Goal: Information Seeking & Learning: Find specific page/section

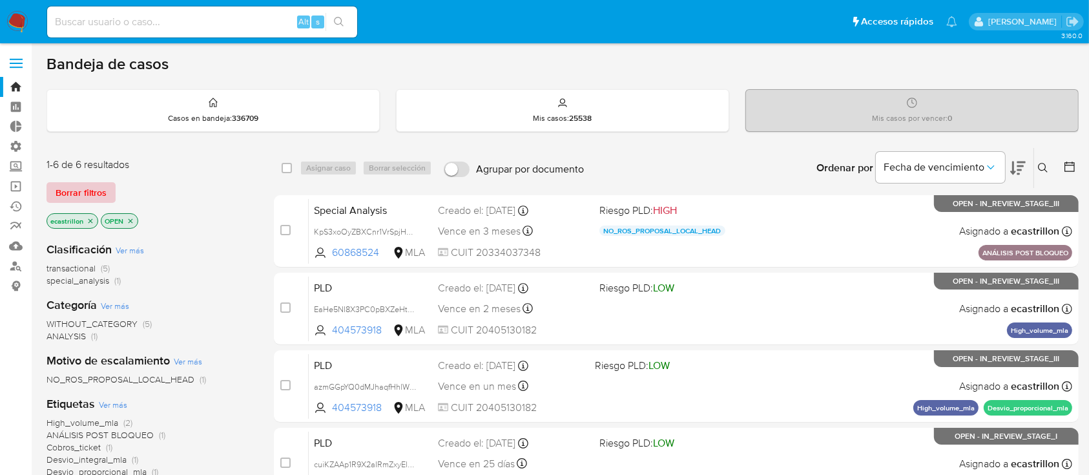
click at [65, 199] on span "Borrar filtros" at bounding box center [81, 192] width 51 height 18
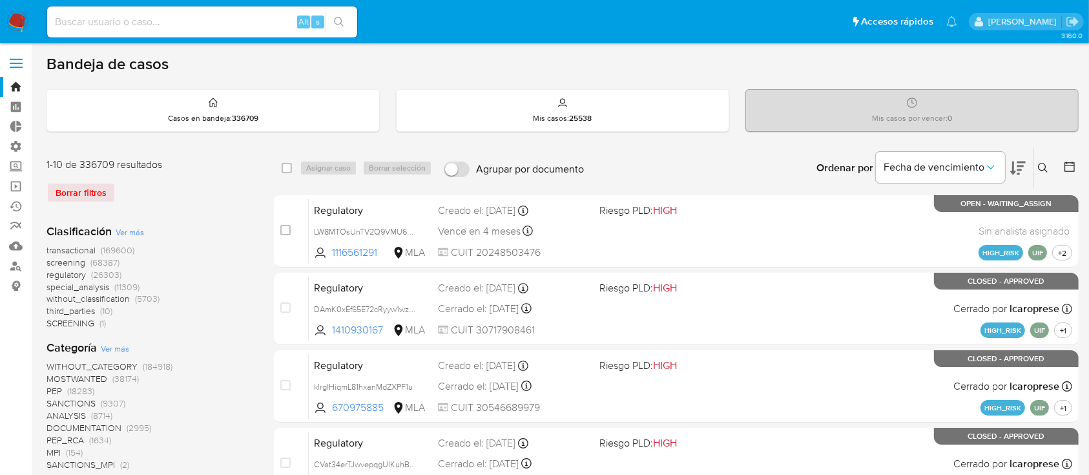
click at [92, 189] on div "Borrar filtros" at bounding box center [150, 192] width 207 height 21
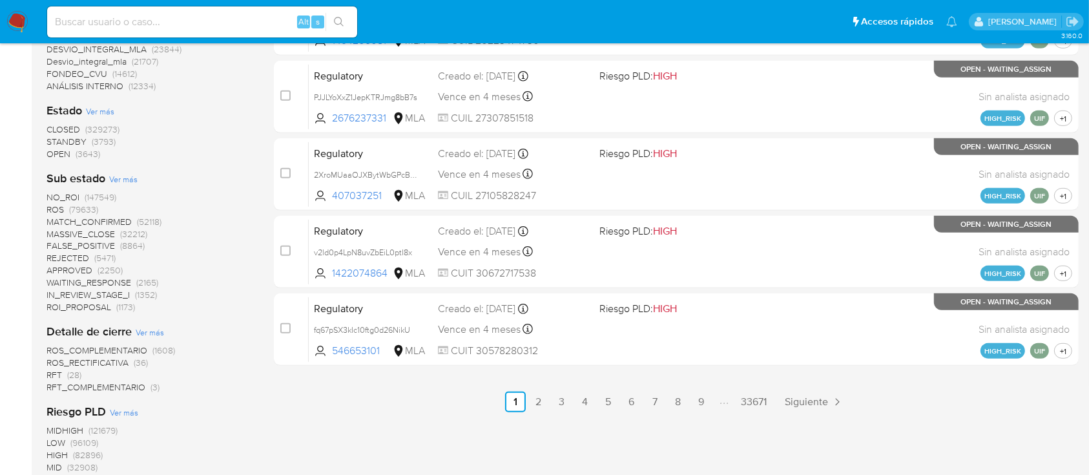
scroll to position [517, 0]
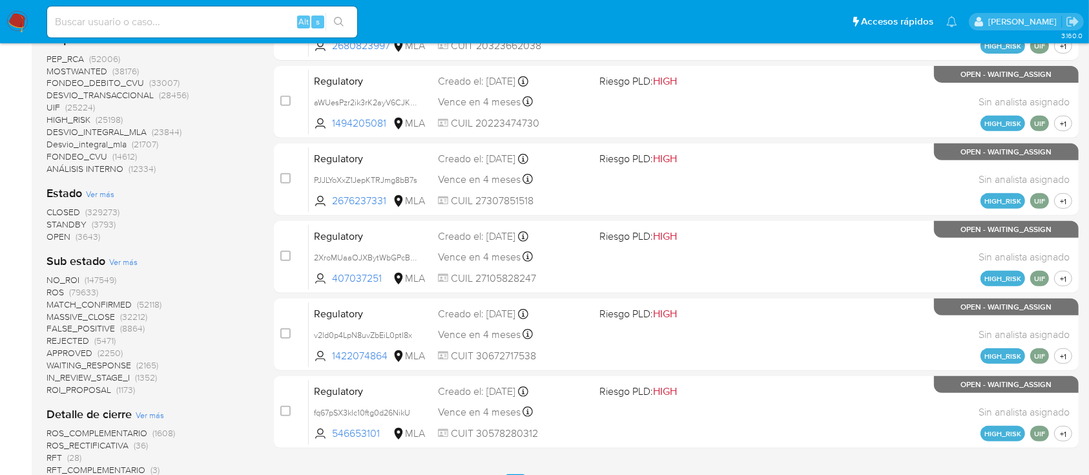
click at [65, 238] on span "OPEN" at bounding box center [59, 236] width 24 height 13
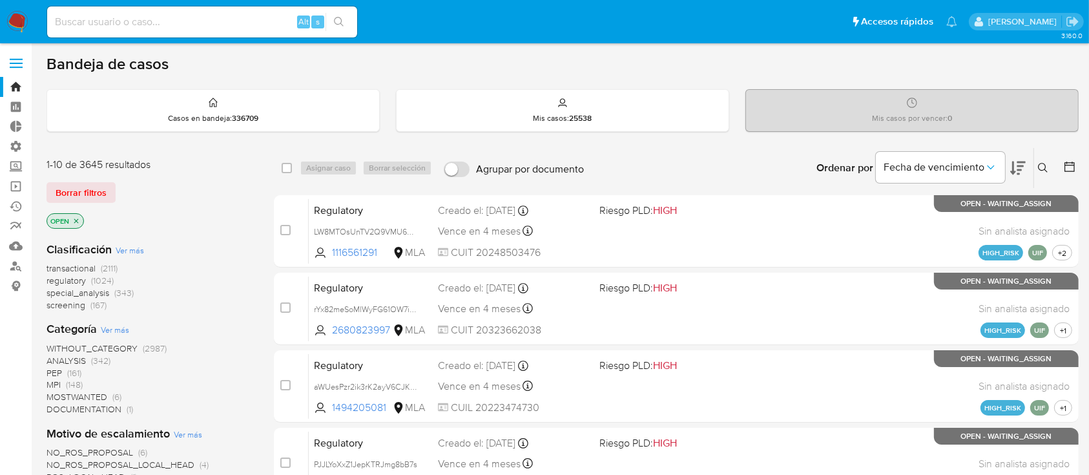
click at [68, 264] on span "transactional" at bounding box center [71, 268] width 49 height 13
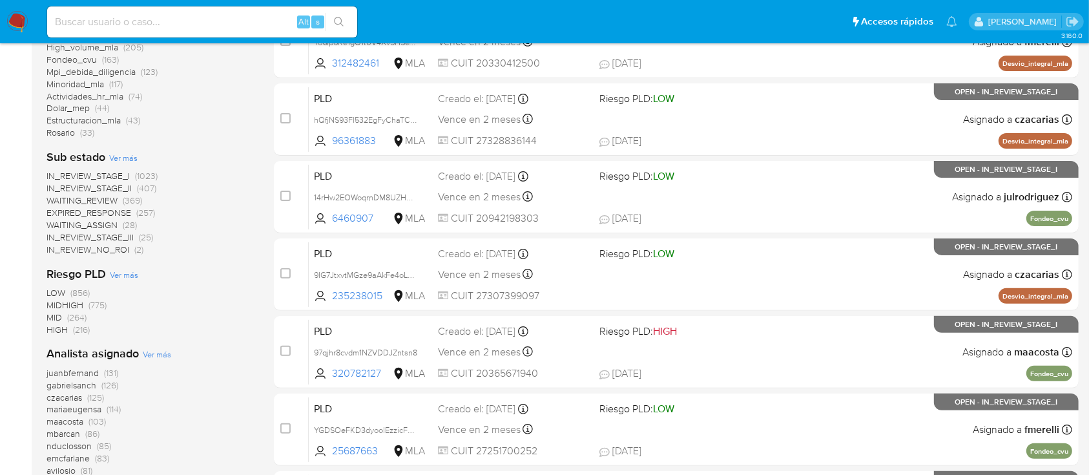
scroll to position [430, 0]
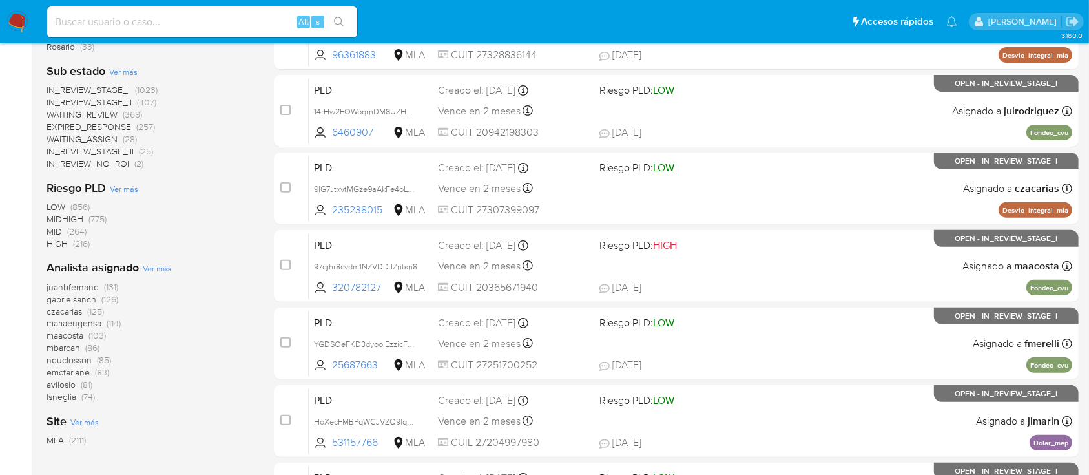
click at [109, 23] on input at bounding box center [202, 22] width 310 height 17
paste input "2245590593"
type input "2245590593"
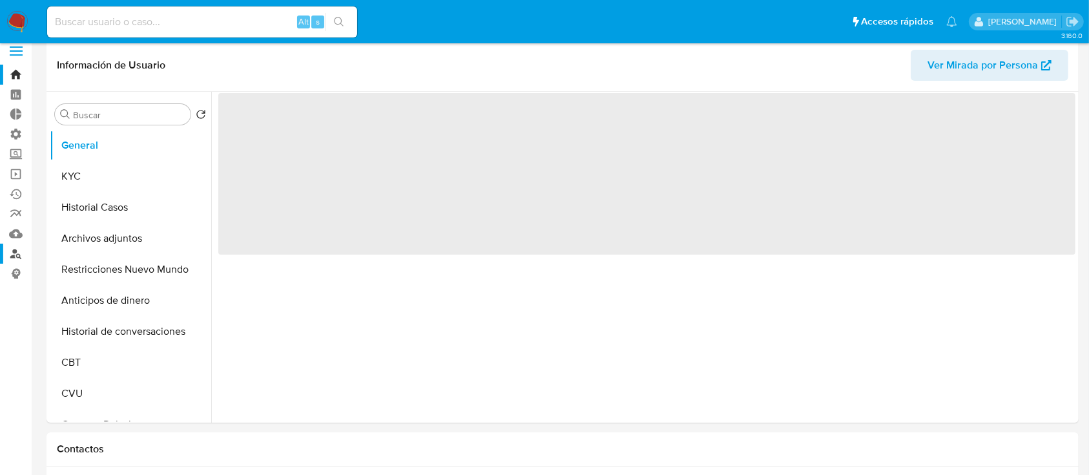
select select "10"
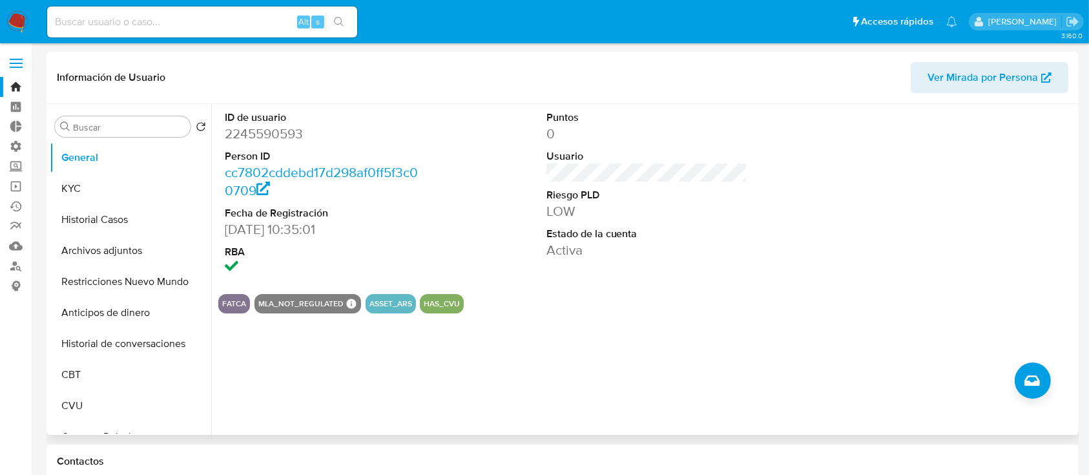
click at [936, 70] on span "Ver Mirada por Persona" at bounding box center [983, 77] width 110 height 31
click at [113, 226] on button "Historial Casos" at bounding box center [125, 219] width 151 height 31
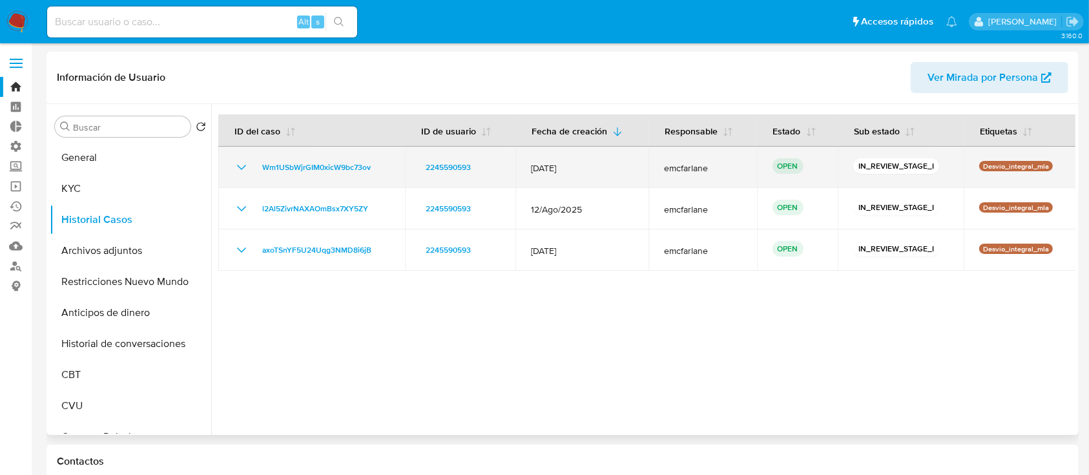
click at [243, 181] on td "Wm1USbWjrGIM0xicW9bc73ov" at bounding box center [311, 167] width 187 height 41
click at [240, 169] on icon "Mostrar/Ocultar" at bounding box center [242, 168] width 16 height 16
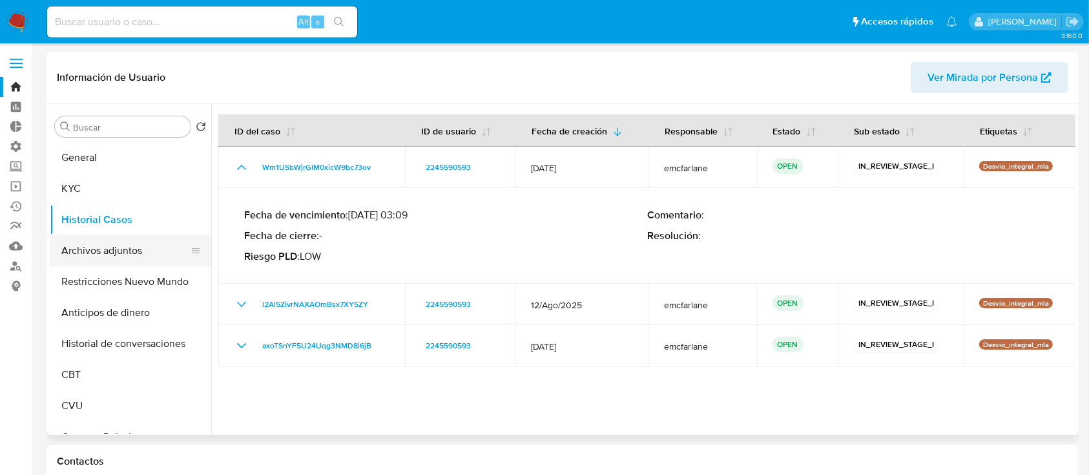
click at [113, 238] on button "Archivos adjuntos" at bounding box center [125, 250] width 151 height 31
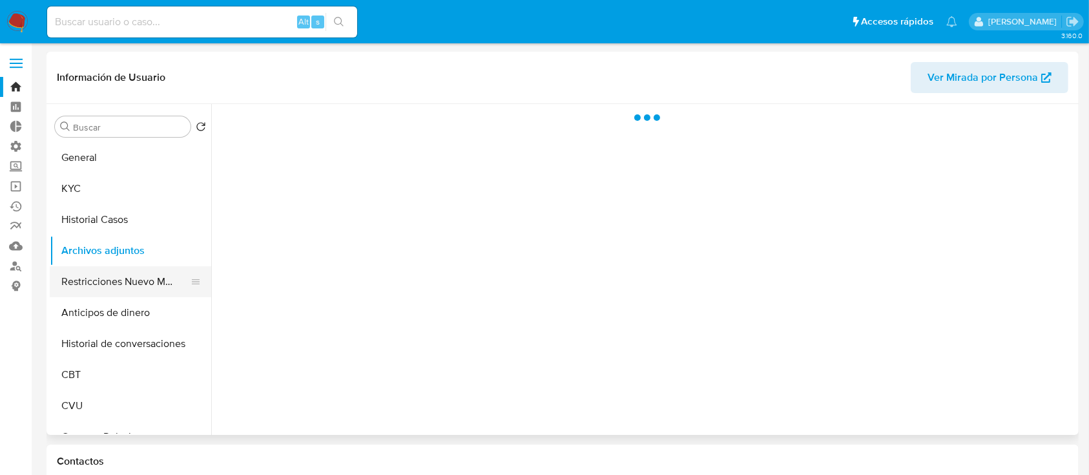
click at [133, 270] on button "Restricciones Nuevo Mundo" at bounding box center [125, 281] width 151 height 31
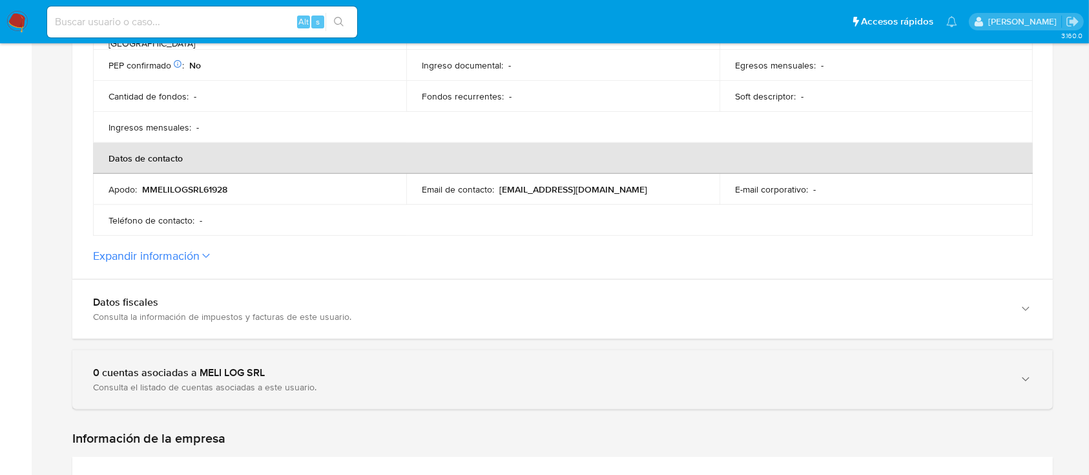
scroll to position [517, 0]
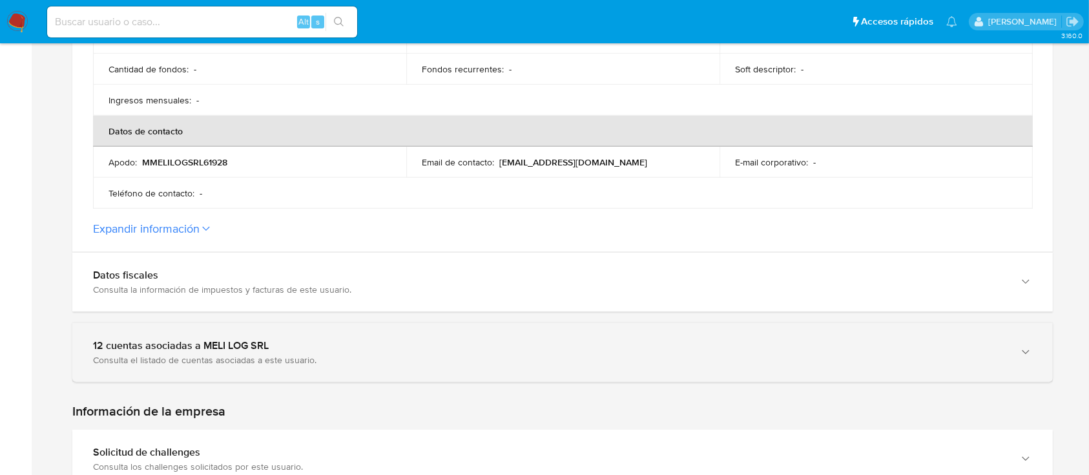
click at [335, 339] on div "12 cuentas asociadas a MELI LOG SRL" at bounding box center [549, 345] width 913 height 13
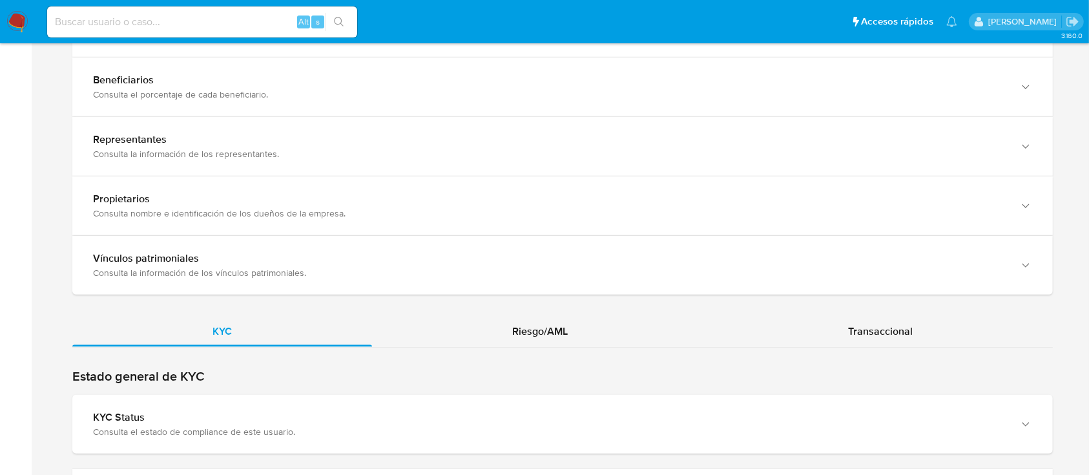
scroll to position [1722, 0]
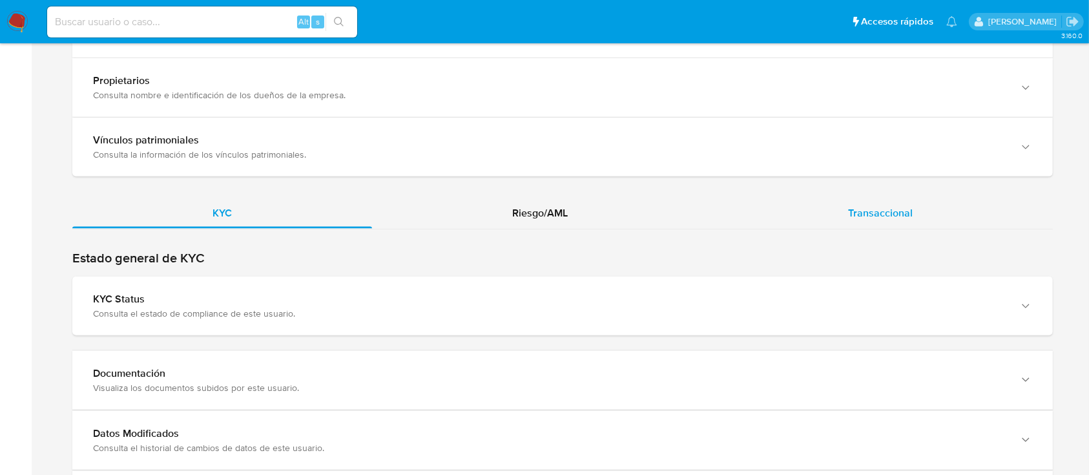
click at [813, 199] on div "Transaccional" at bounding box center [880, 213] width 345 height 31
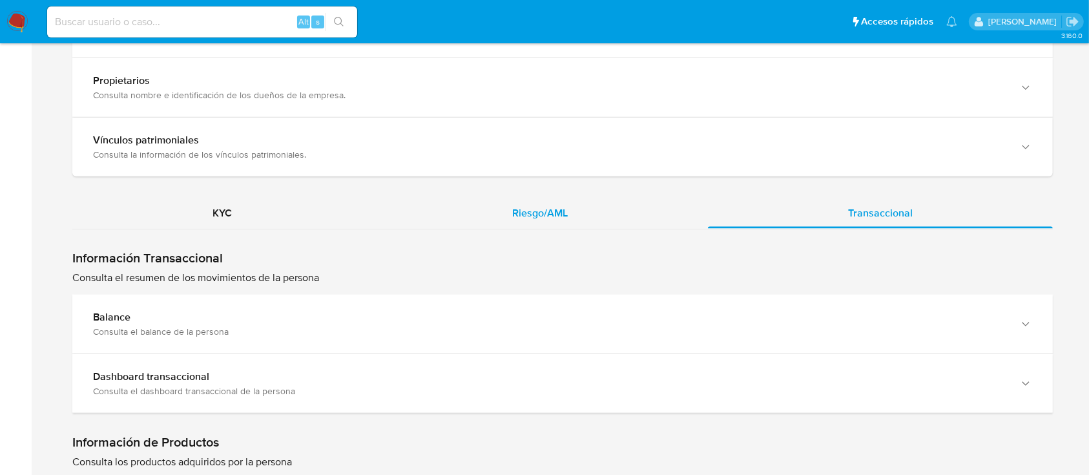
drag, startPoint x: 500, startPoint y: 167, endPoint x: 503, endPoint y: 189, distance: 22.2
click at [505, 198] on div "Riesgo/AML" at bounding box center [540, 213] width 336 height 31
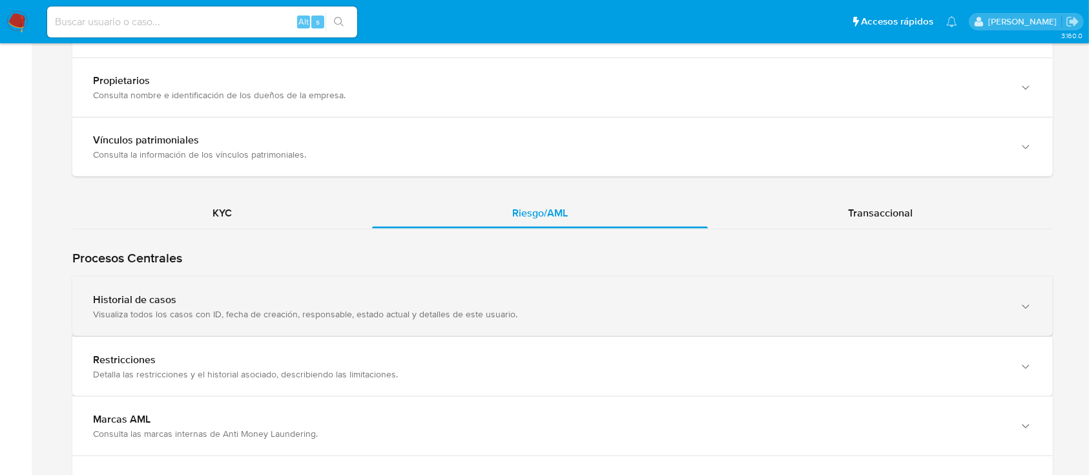
click at [275, 308] on div "Visualiza todos los casos con ID, fecha de creación, responsable, estado actual…" at bounding box center [549, 314] width 913 height 12
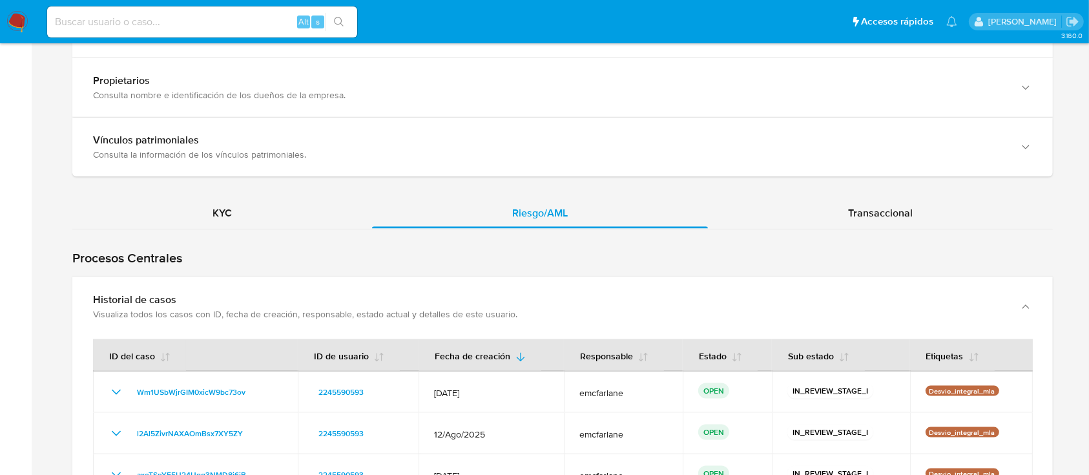
scroll to position [1895, 0]
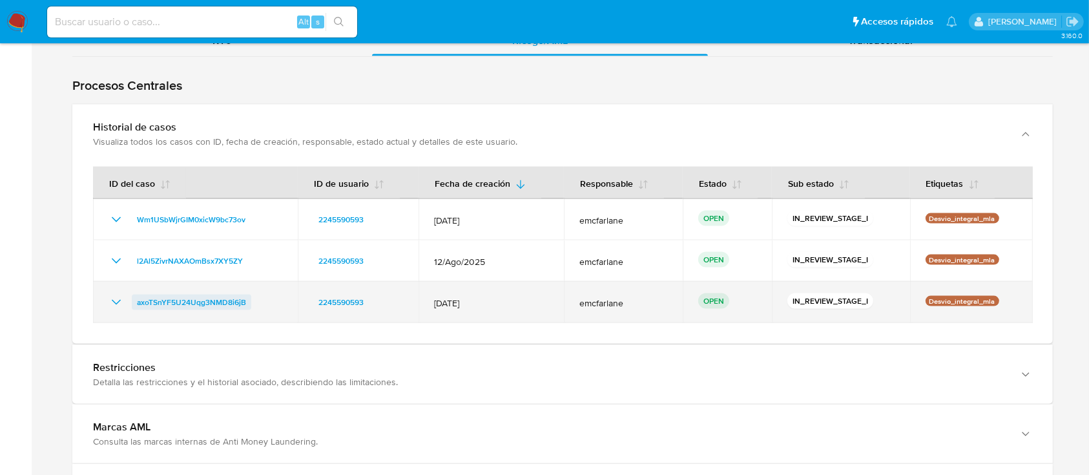
click at [171, 295] on span "axoTSnYF5U24Uqg3NMD8i6jB" at bounding box center [191, 303] width 109 height 16
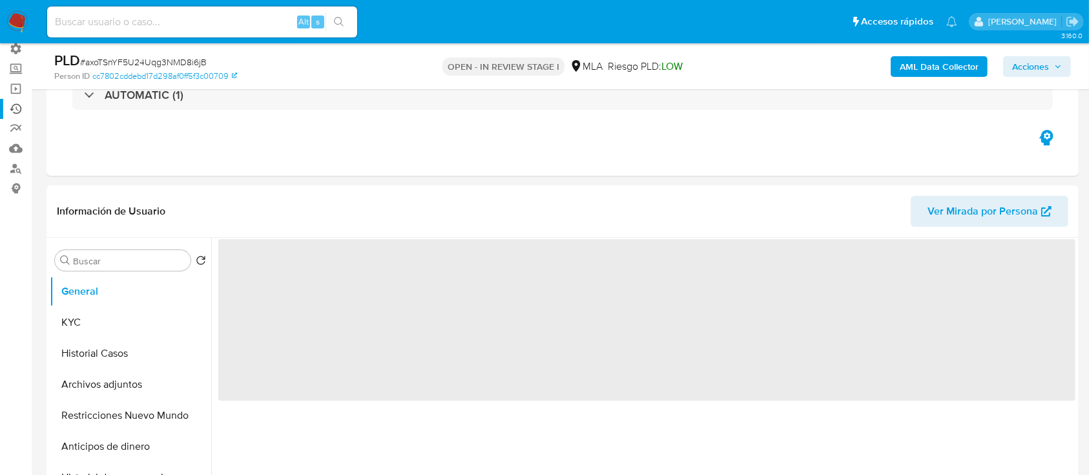
scroll to position [172, 0]
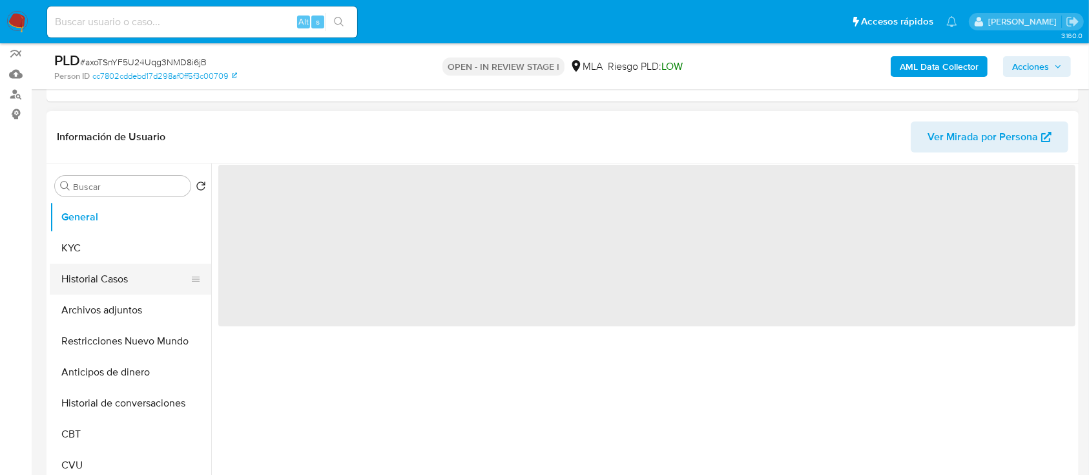
select select "10"
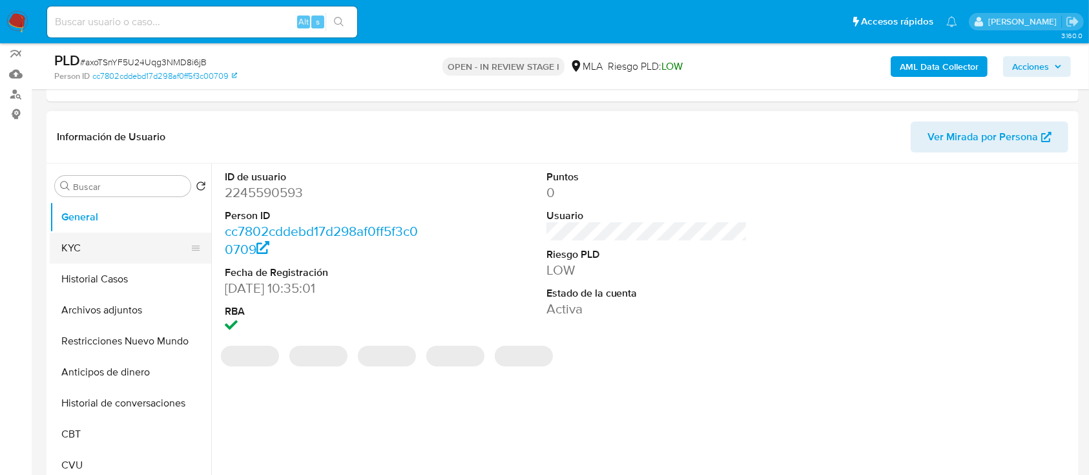
click at [98, 245] on button "KYC" at bounding box center [125, 248] width 151 height 31
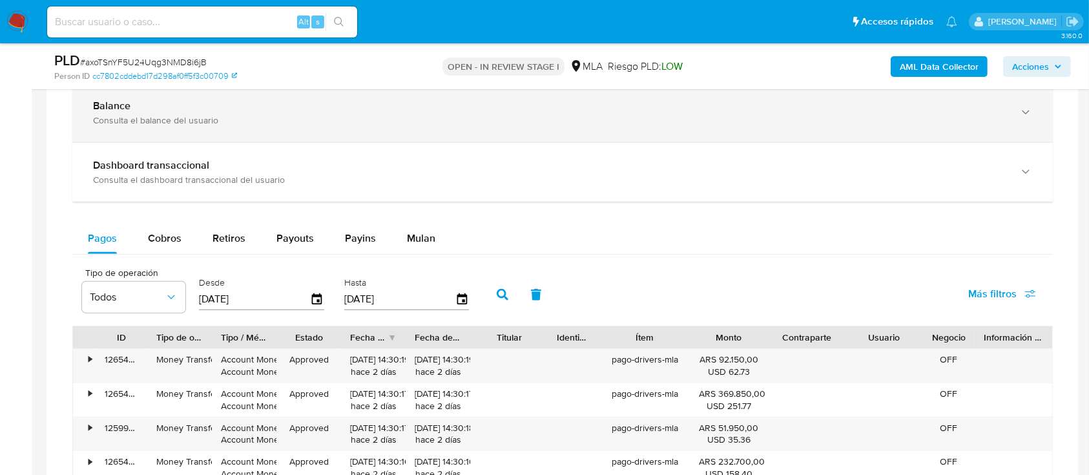
scroll to position [947, 0]
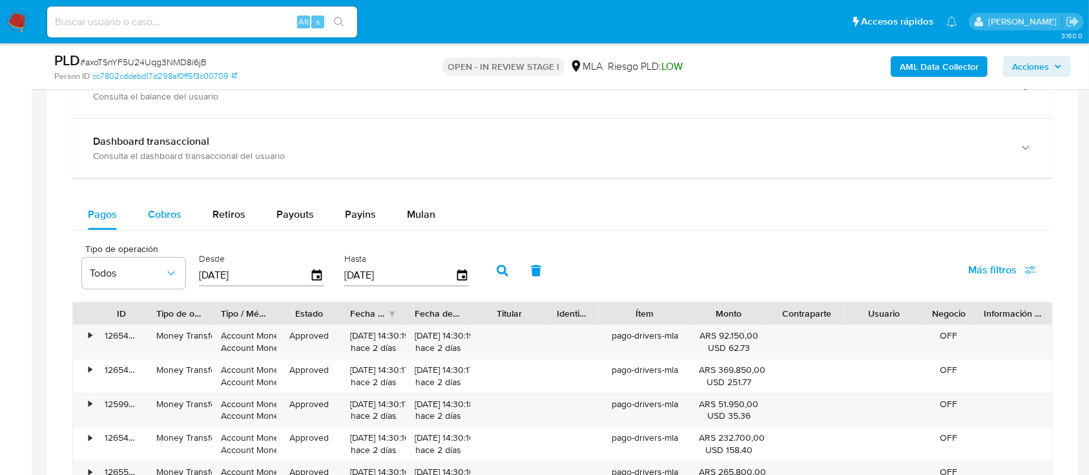
click at [178, 220] on span "Cobros" at bounding box center [165, 214] width 34 height 15
select select "10"
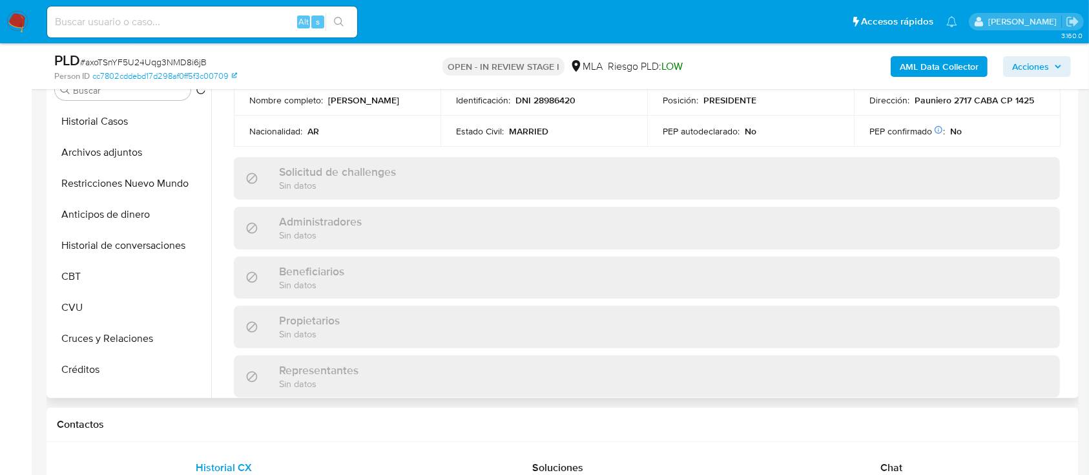
scroll to position [0, 0]
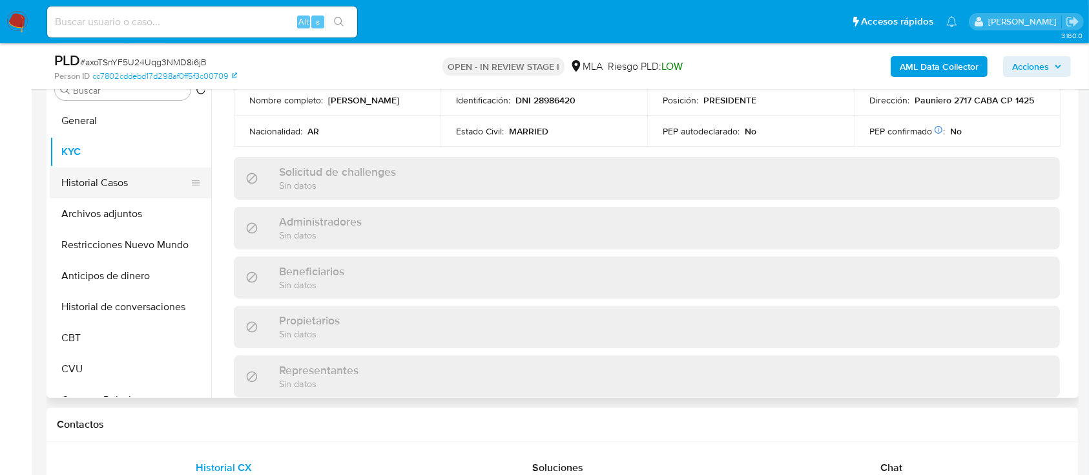
click at [98, 189] on button "Historial Casos" at bounding box center [125, 182] width 151 height 31
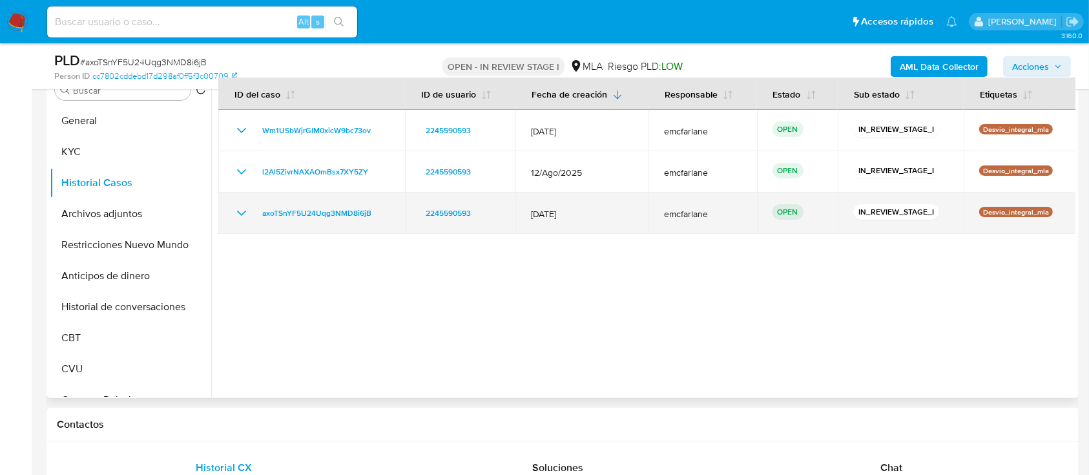
click at [244, 214] on icon "Mostrar/Ocultar" at bounding box center [242, 213] width 16 height 16
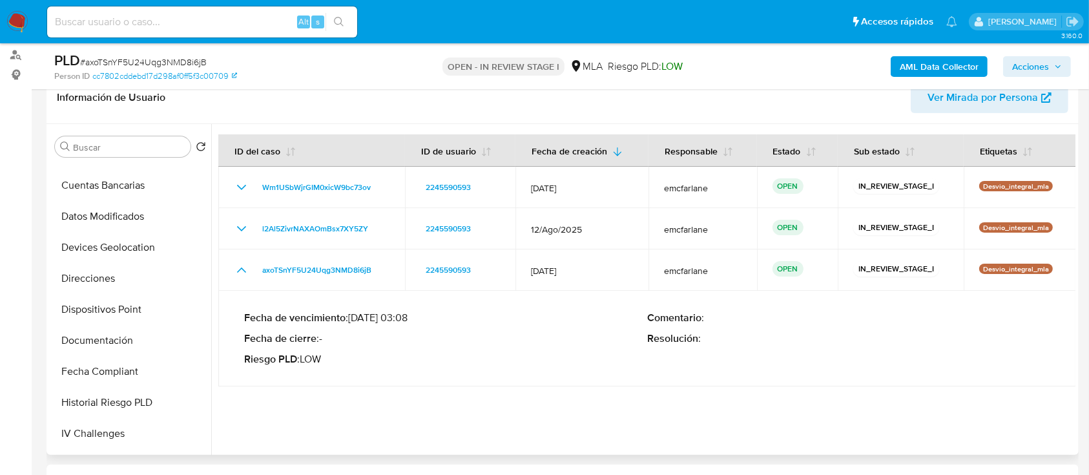
scroll to position [334, 0]
click at [83, 338] on button "Documentación" at bounding box center [125, 339] width 151 height 31
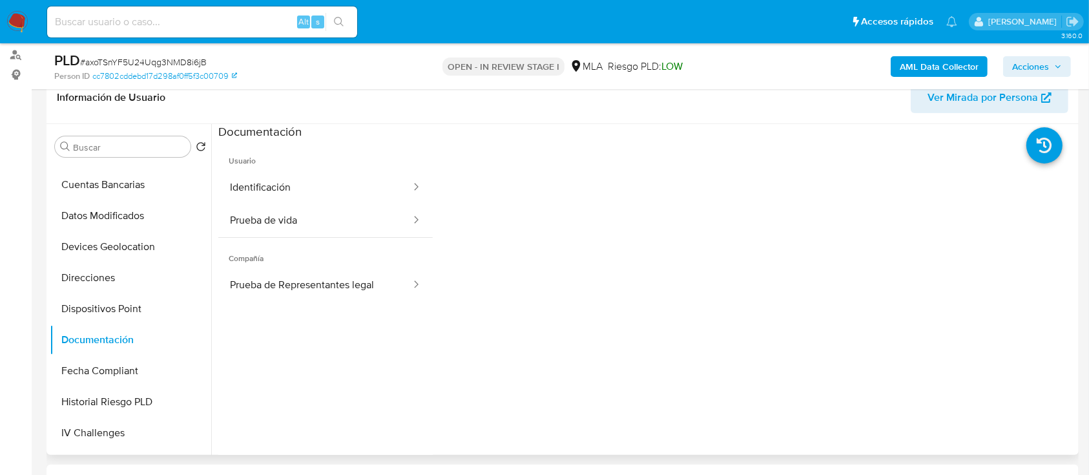
click at [309, 251] on span "Compañía" at bounding box center [325, 253] width 214 height 31
click at [351, 295] on button "Prueba de Representantes legal" at bounding box center [315, 285] width 194 height 33
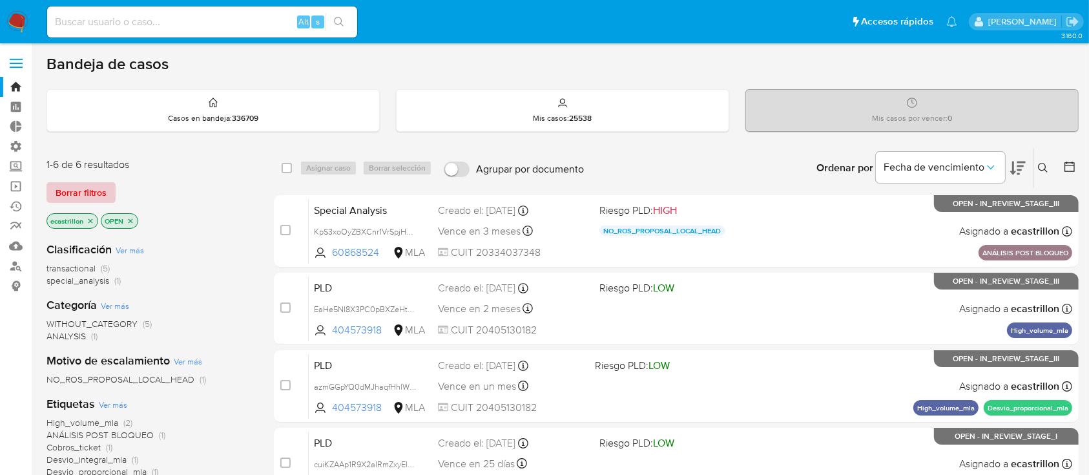
click at [78, 199] on span "Borrar filtros" at bounding box center [81, 192] width 51 height 18
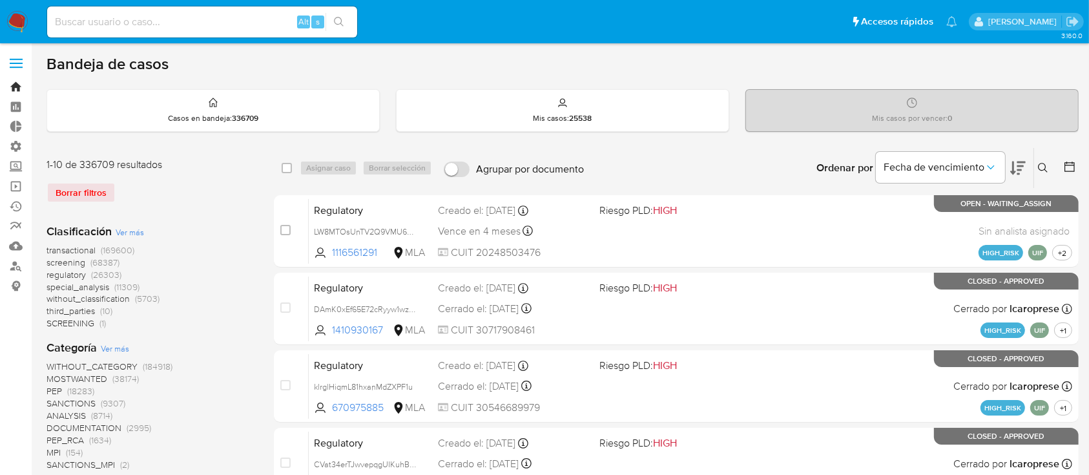
click at [12, 84] on link "Bandeja" at bounding box center [77, 87] width 154 height 20
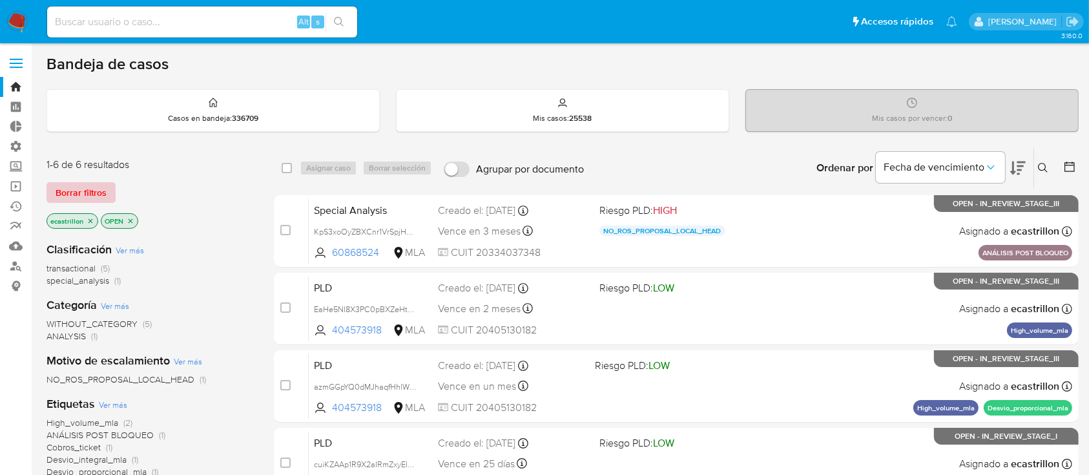
click at [93, 187] on span "Borrar filtros" at bounding box center [81, 192] width 51 height 18
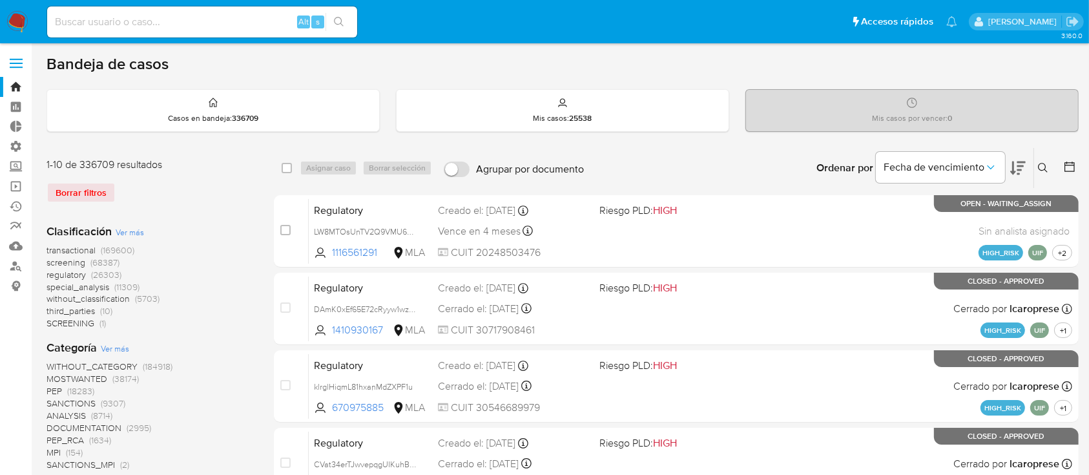
click at [138, 23] on input at bounding box center [202, 22] width 310 height 17
paste input "20361711778"
type input "20361711778"
click at [30, 59] on label at bounding box center [16, 63] width 32 height 27
click at [0, 0] on input "checkbox" at bounding box center [0, 0] width 0 height 0
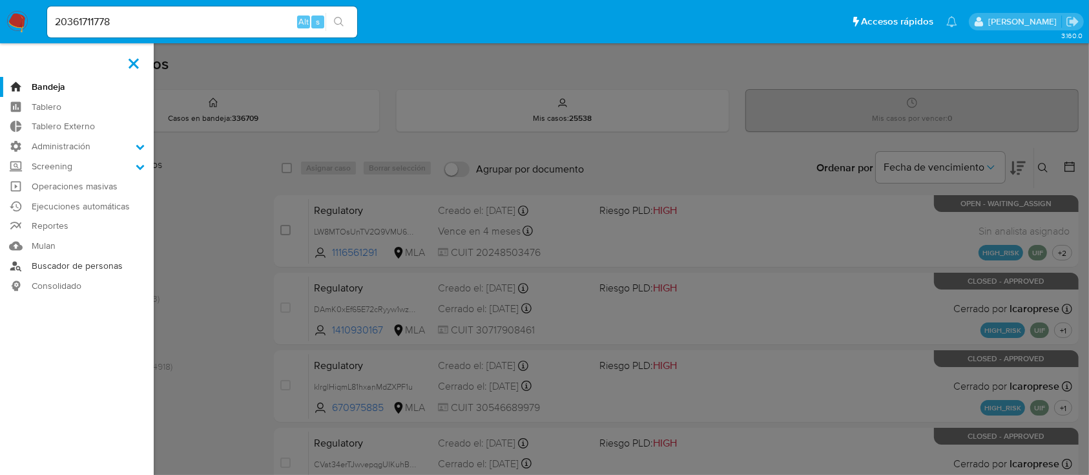
click at [66, 268] on link "Buscador de personas" at bounding box center [77, 266] width 154 height 20
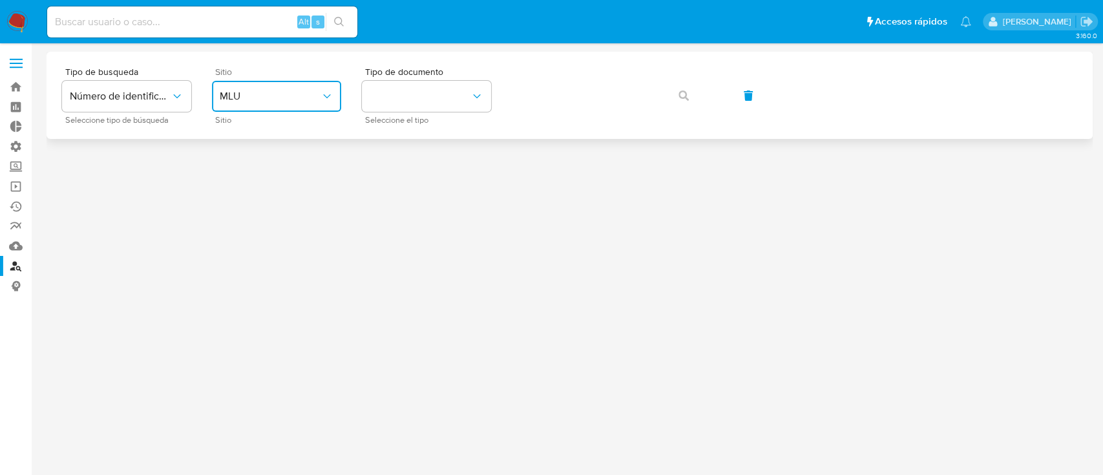
click at [319, 81] on button "MLU" at bounding box center [276, 96] width 129 height 31
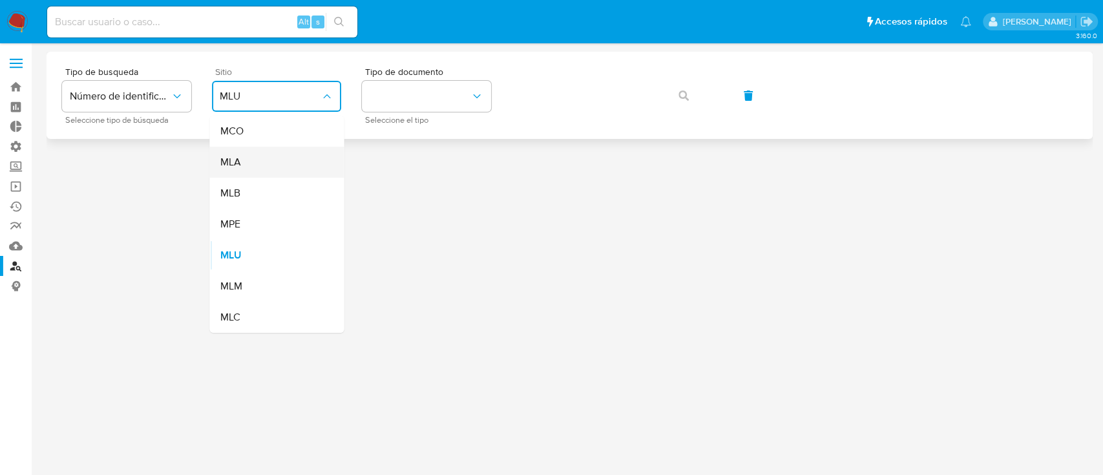
click at [334, 157] on li "MLA" at bounding box center [276, 162] width 134 height 31
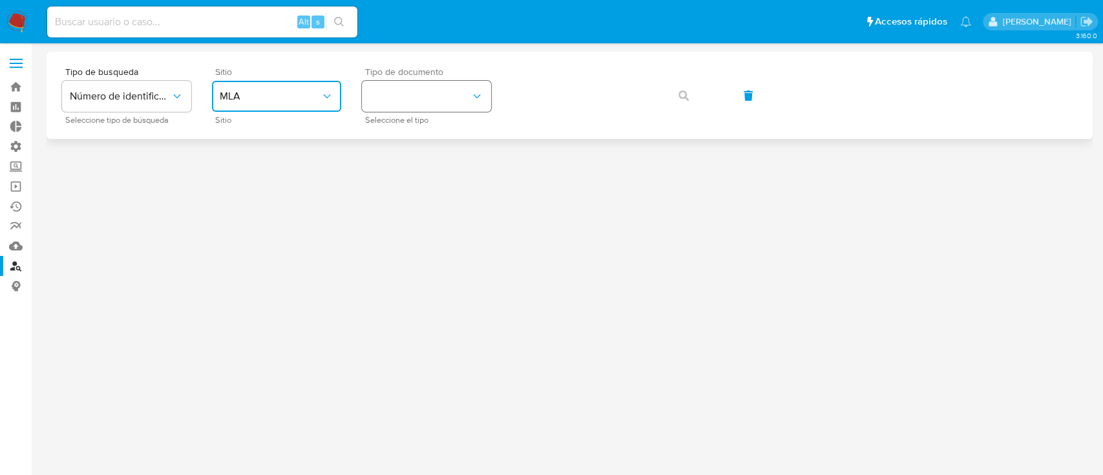
click at [382, 105] on button "identificationType" at bounding box center [426, 96] width 129 height 31
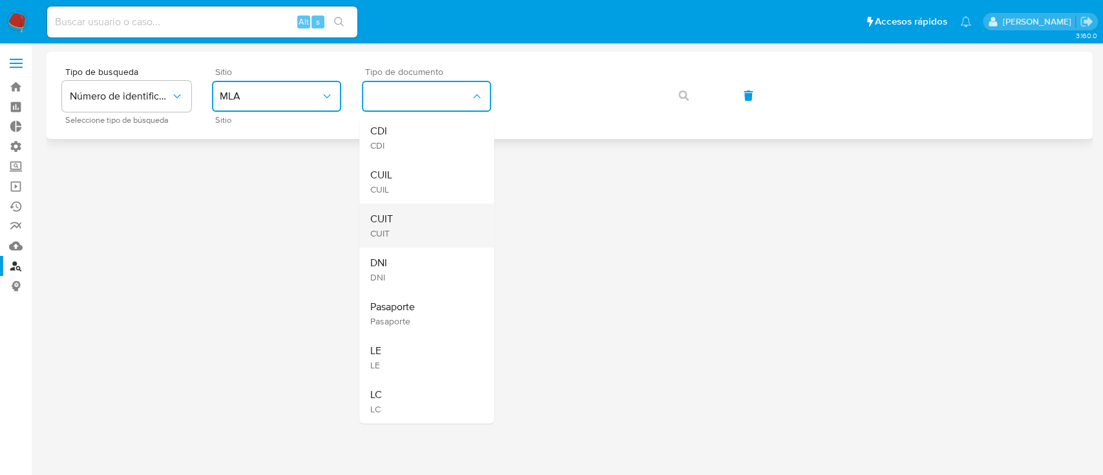
click at [427, 217] on div "CUIT CUIT" at bounding box center [423, 226] width 106 height 44
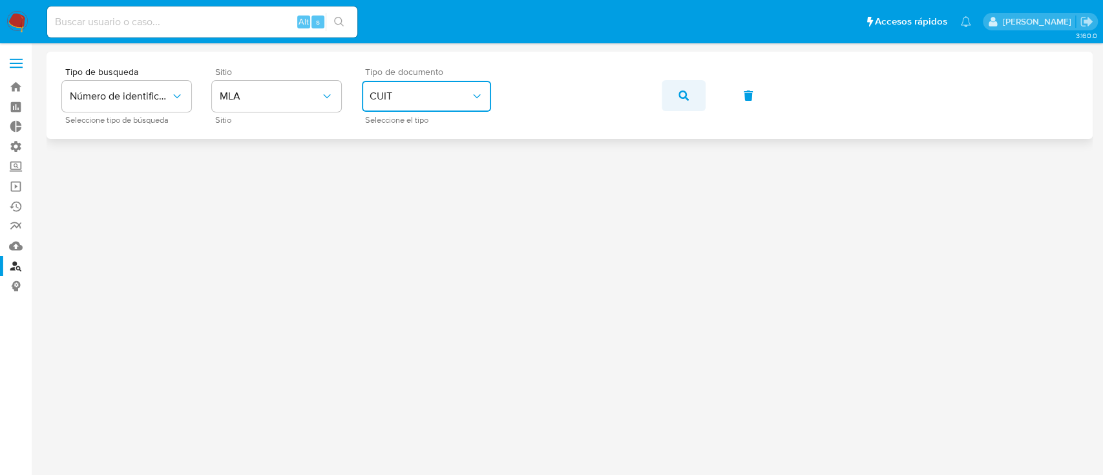
click at [676, 96] on button "button" at bounding box center [684, 95] width 44 height 31
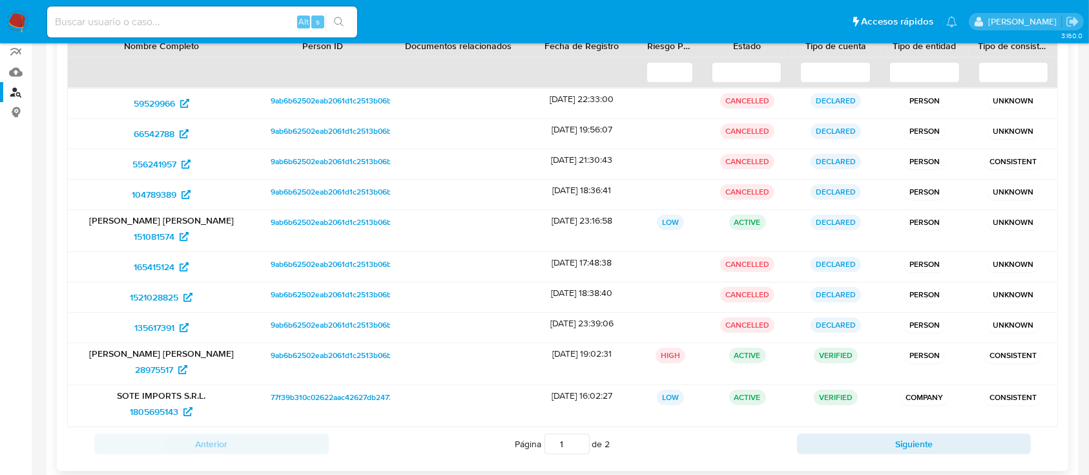
scroll to position [181, 0]
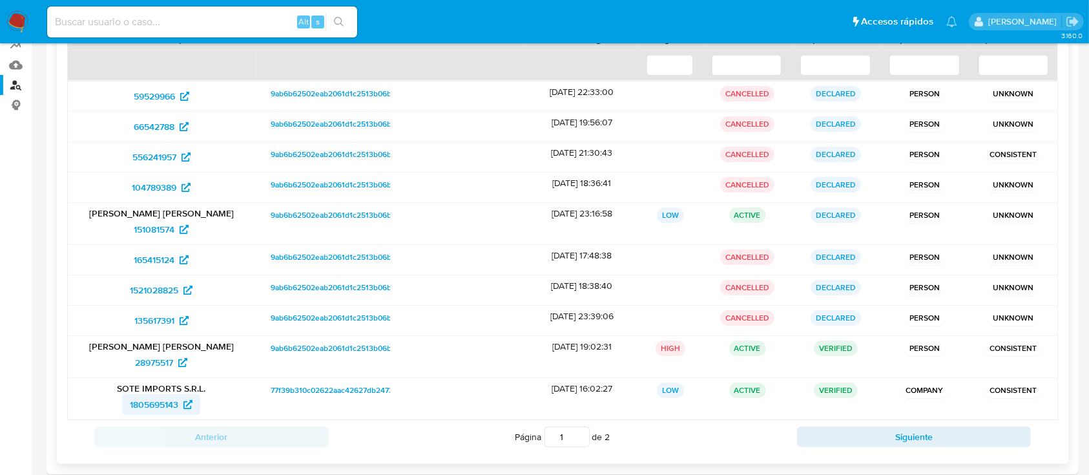
click at [162, 404] on span "1805695143" at bounding box center [154, 404] width 48 height 21
click at [151, 229] on span "151081574" at bounding box center [154, 229] width 41 height 21
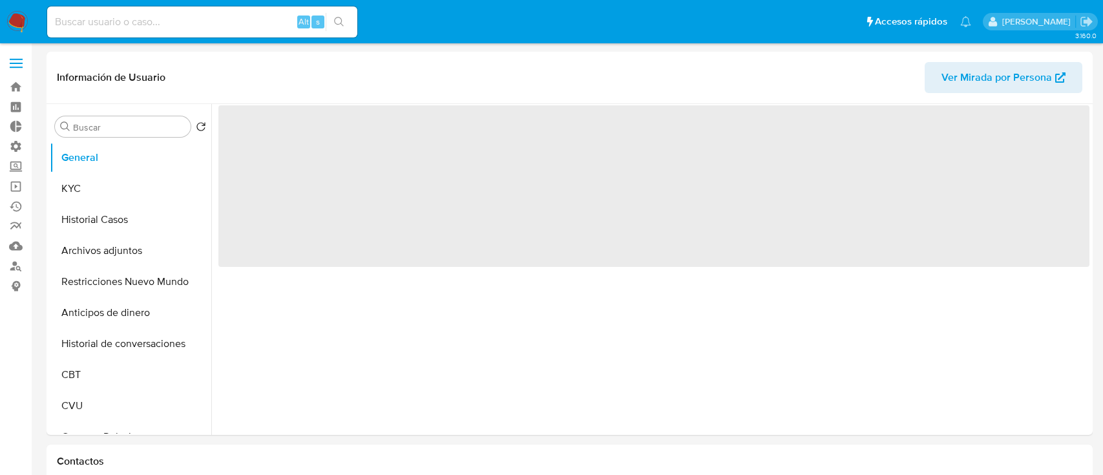
select select "10"
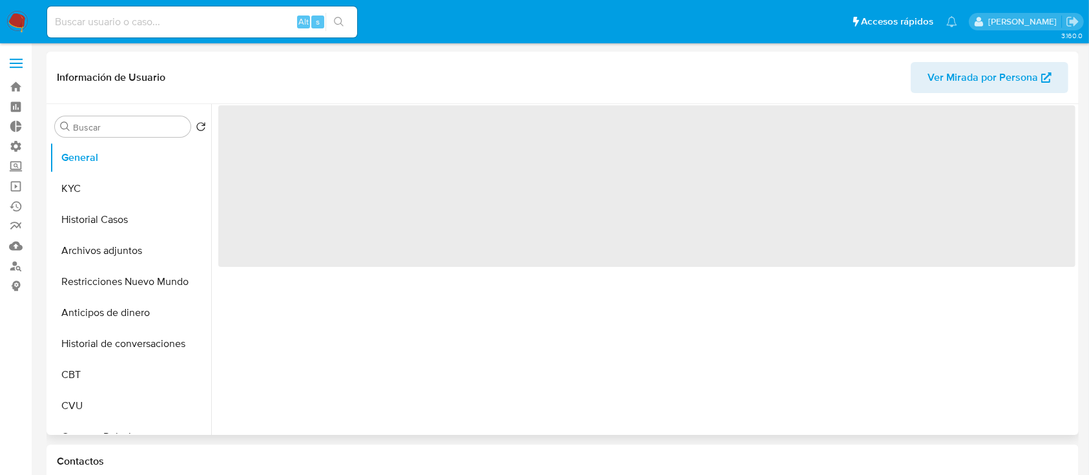
select select "10"
